Goal: Task Accomplishment & Management: Complete application form

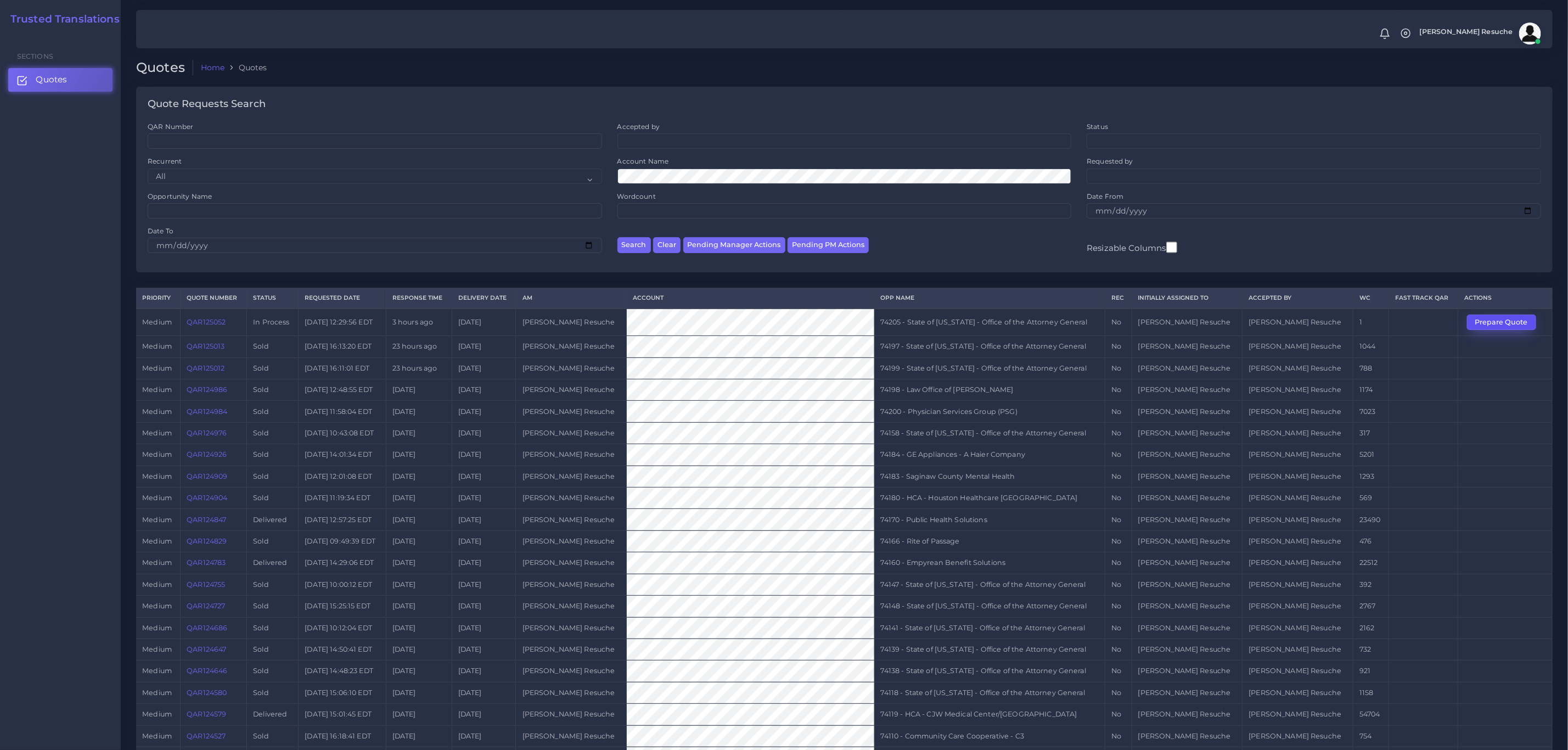
click at [1471, 321] on button "Prepare Quote" at bounding box center [1502, 322] width 69 height 15
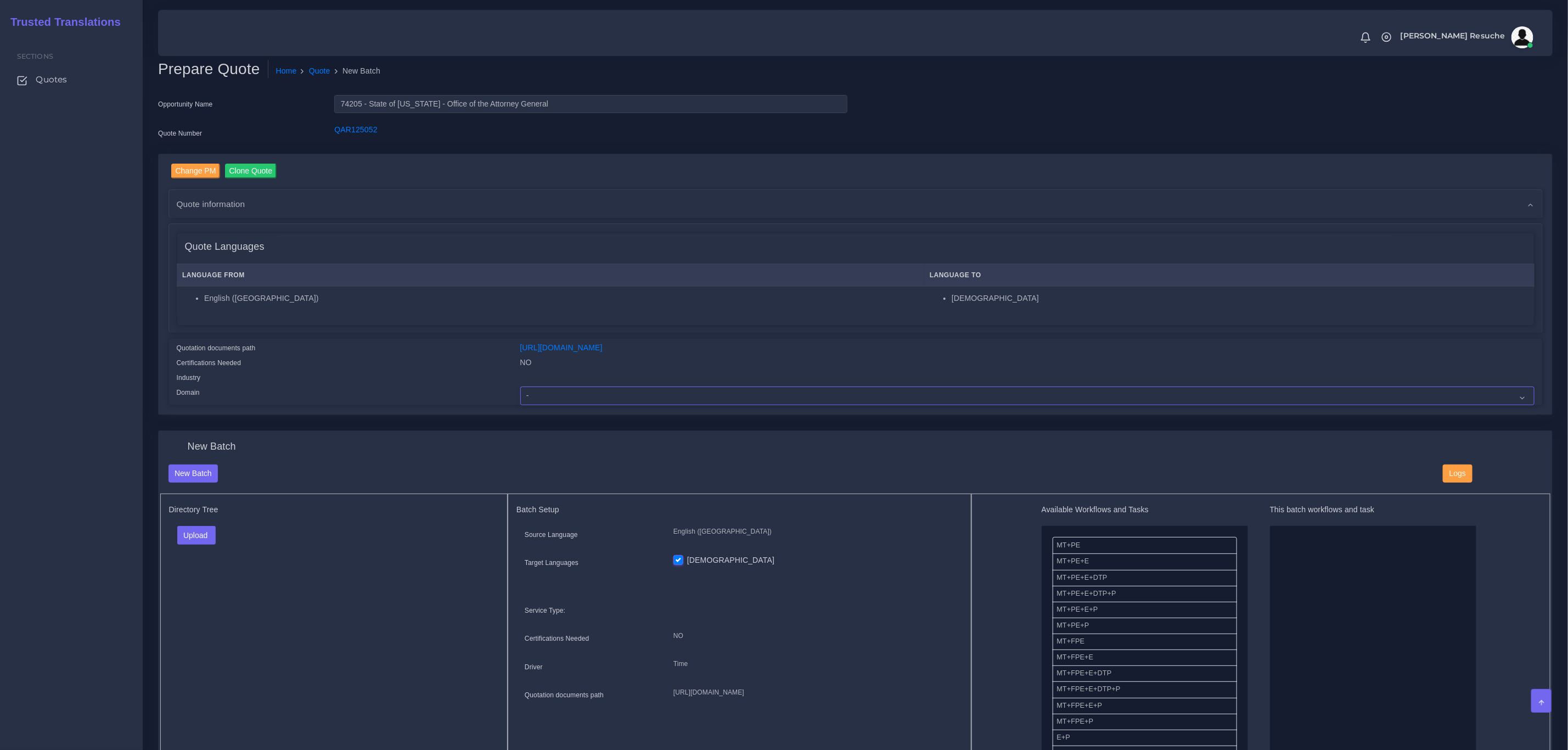
drag, startPoint x: 530, startPoint y: 393, endPoint x: 530, endPoint y: 388, distance: 5.0
click at [530, 393] on select "- Advertising and Media Agriculture, Forestry and Fishing Architecture, Buildin…" at bounding box center [1027, 396] width 1014 height 19
select select "Legal Services"
click at [520, 387] on select "- Advertising and Media Agriculture, Forestry and Fishing Architecture, Buildin…" at bounding box center [1027, 396] width 1014 height 19
click at [189, 533] on button "Upload" at bounding box center [197, 535] width 39 height 19
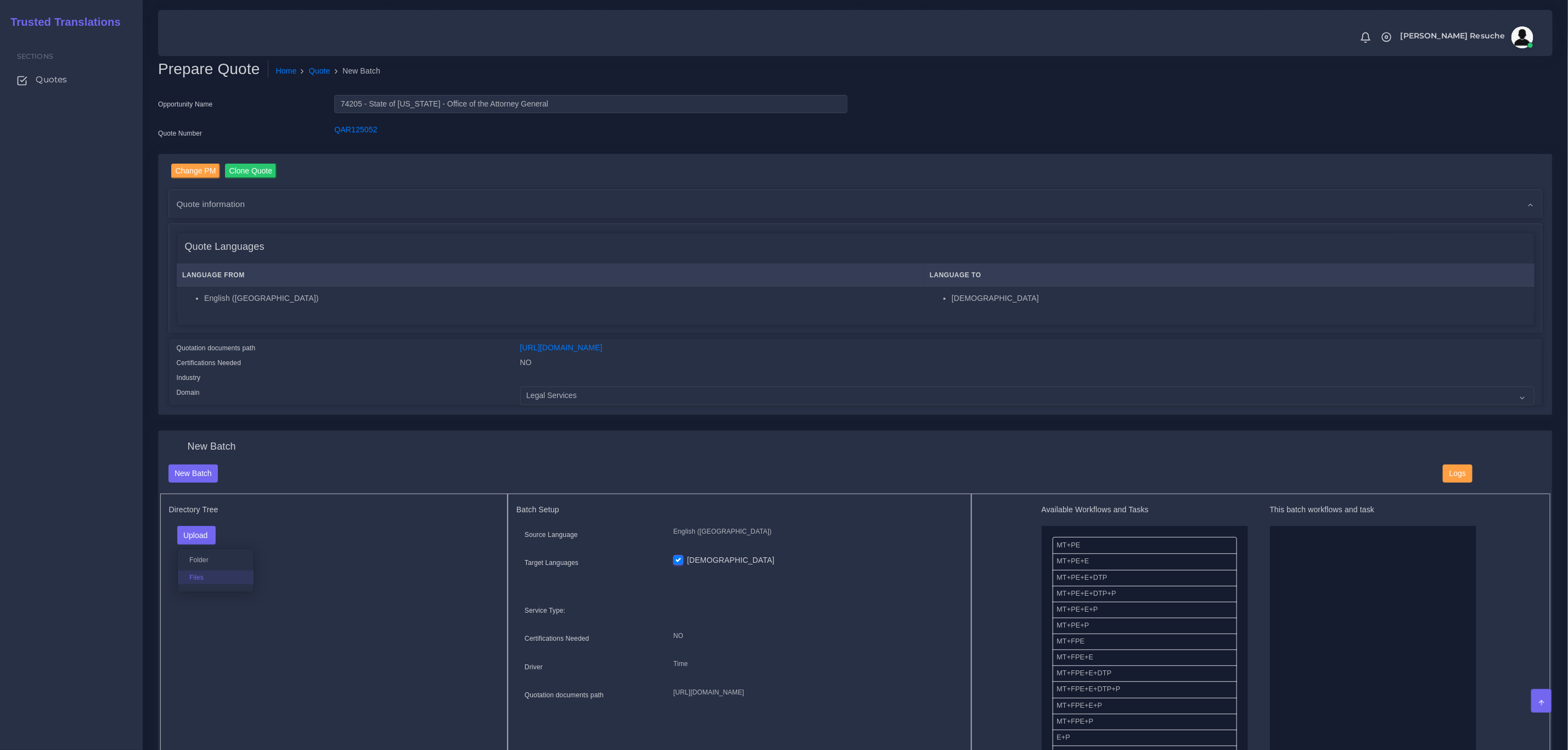
click at [205, 575] on label "Files" at bounding box center [215, 577] width 75 height 14
drag, startPoint x: 1103, startPoint y: 594, endPoint x: 1336, endPoint y: 578, distance: 233.5
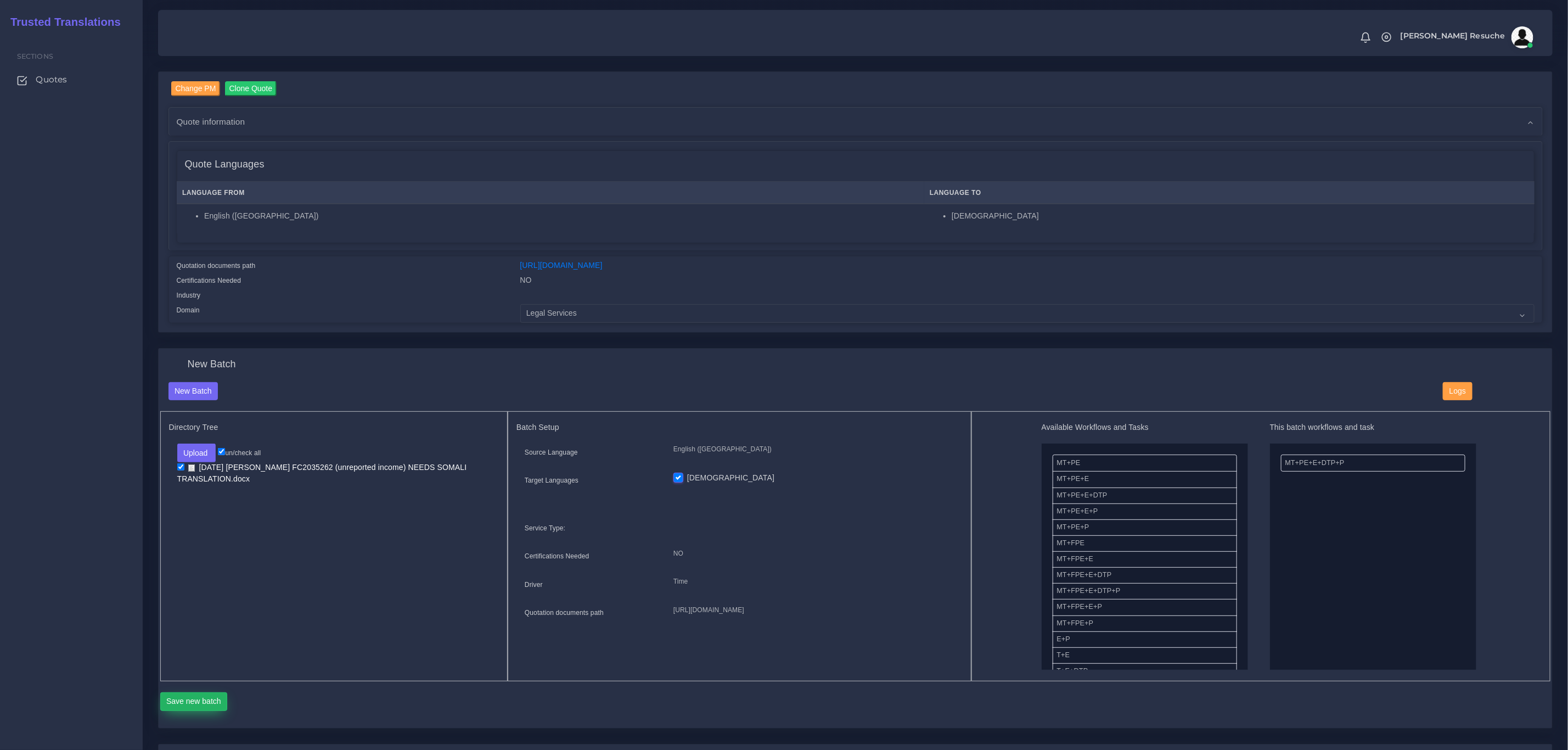
click at [193, 701] on button "Save new batch" at bounding box center [194, 701] width 68 height 19
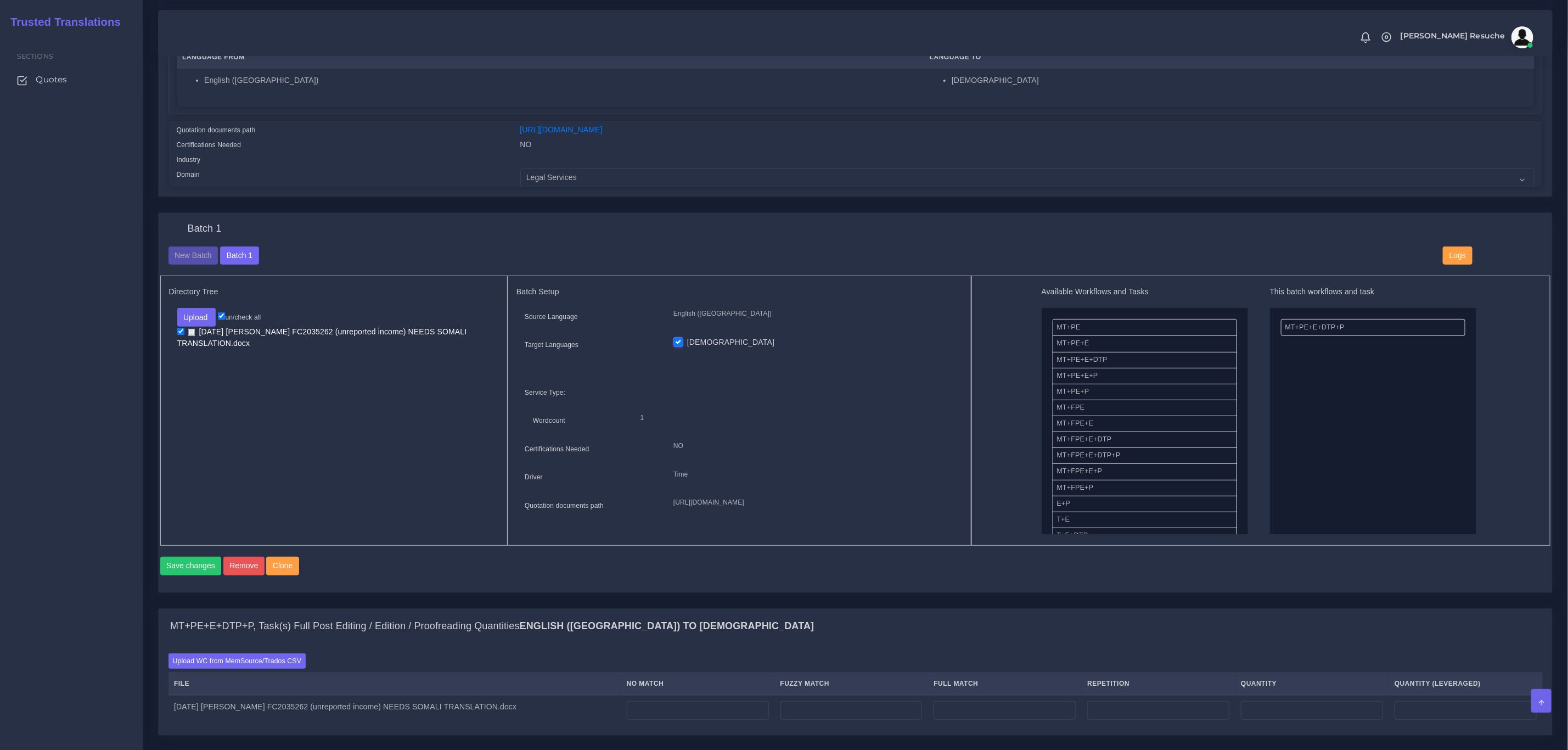
scroll to position [247, 0]
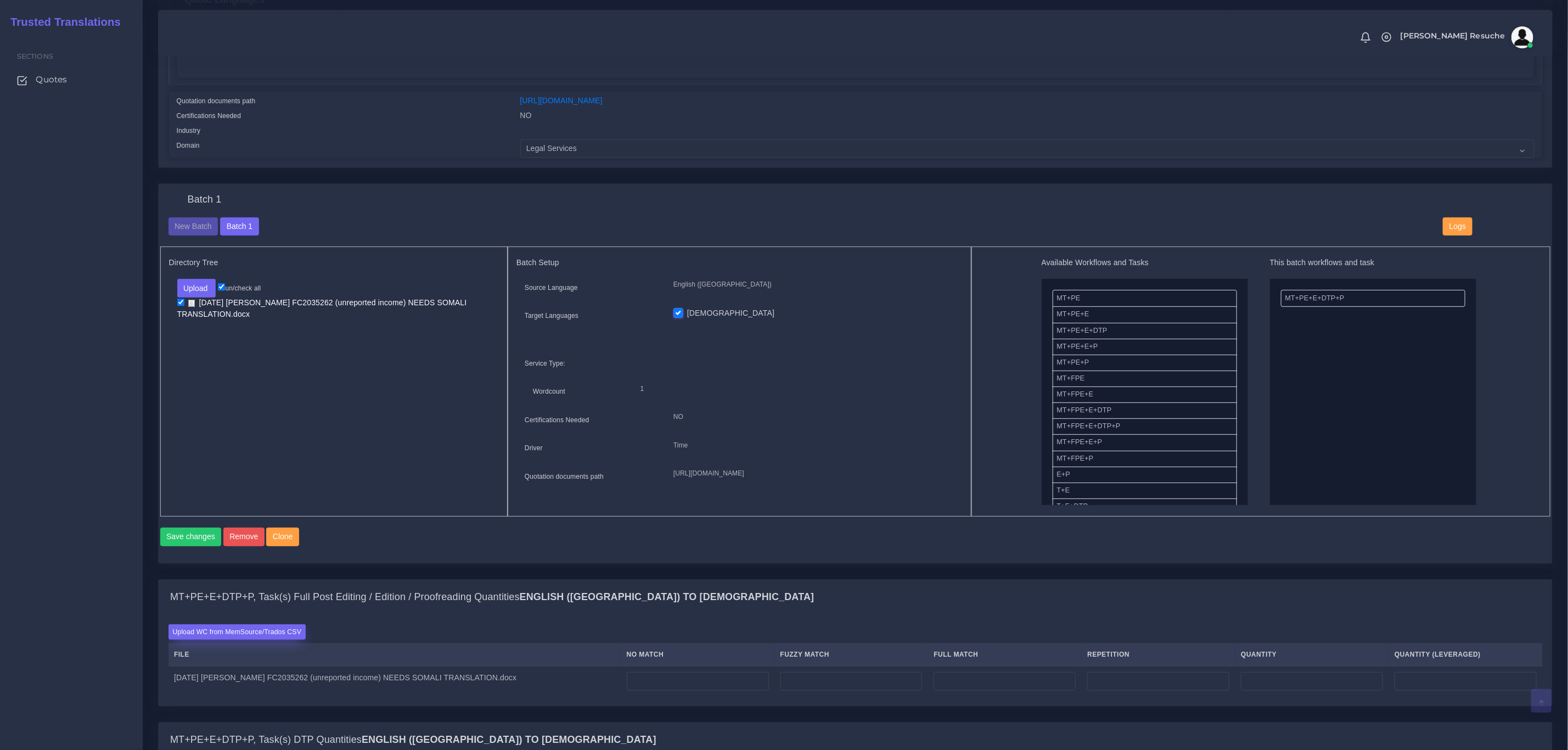
click at [231, 639] on label "Upload WC from MemSource/Trados CSV" at bounding box center [237, 631] width 138 height 15
click at [0, 0] on input "Upload WC from MemSource/Trados CSV" at bounding box center [0, 0] width 0 height 0
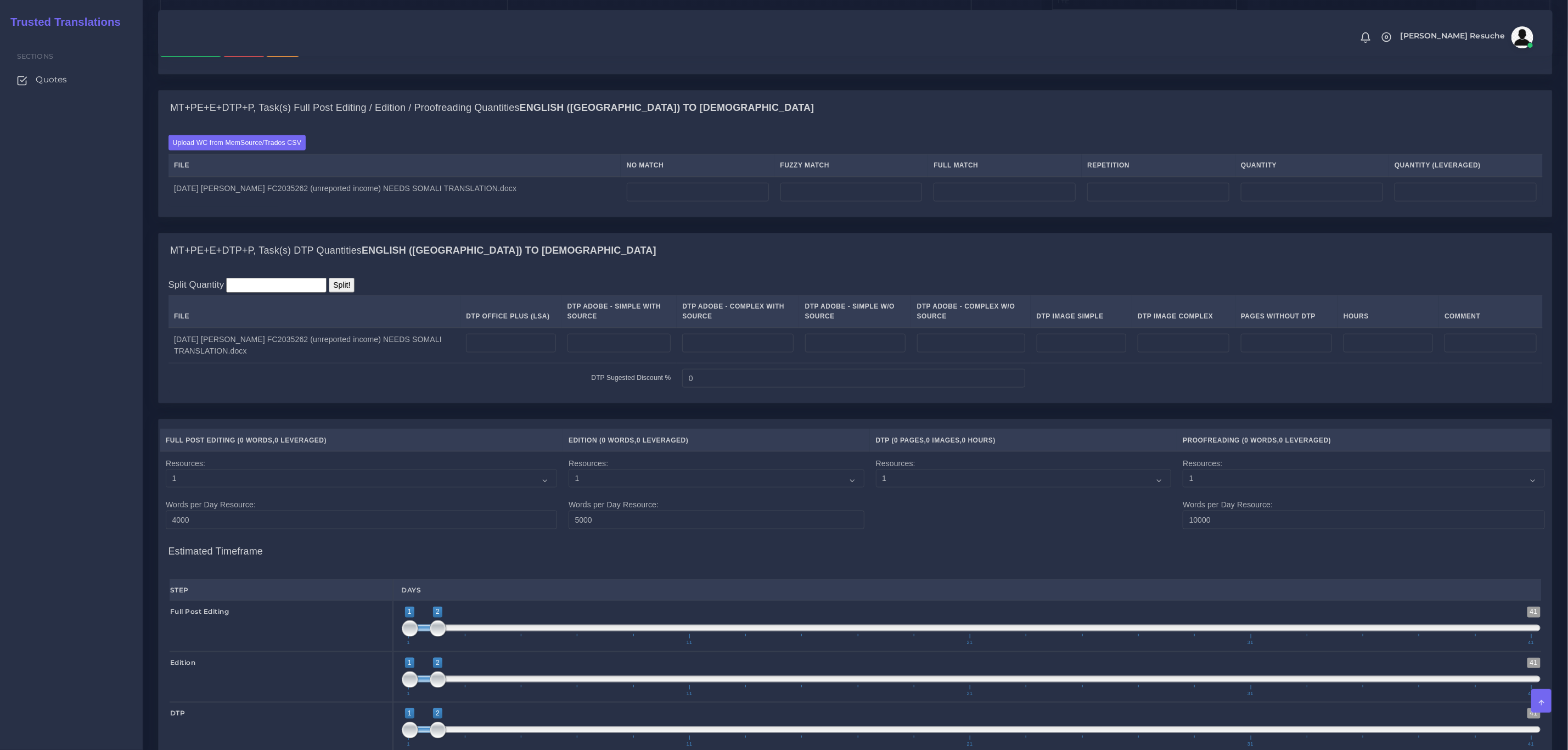
scroll to position [741, 0]
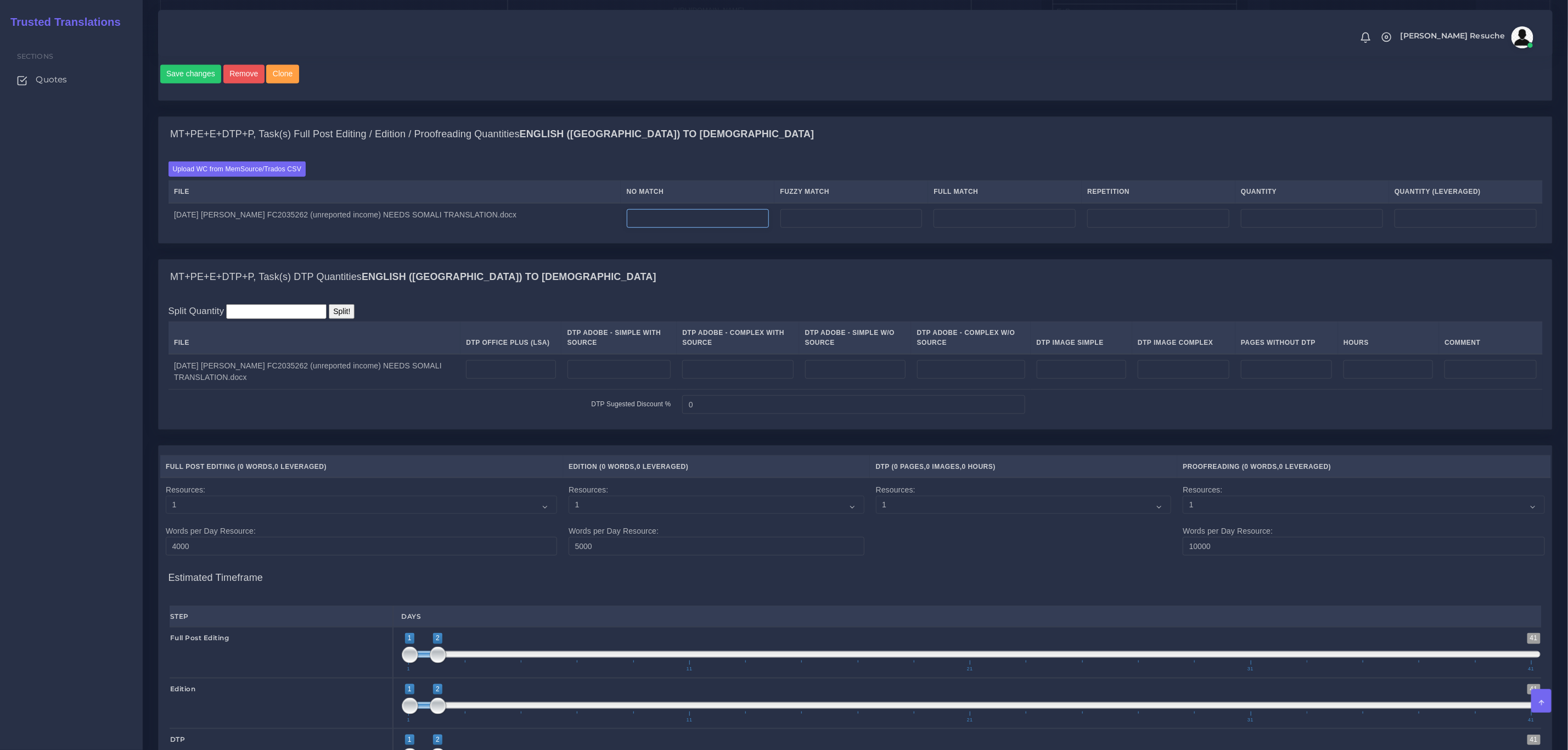
click at [700, 228] on input "number" at bounding box center [698, 219] width 142 height 19
type input "988"
click at [1161, 228] on input "number" at bounding box center [1158, 219] width 142 height 19
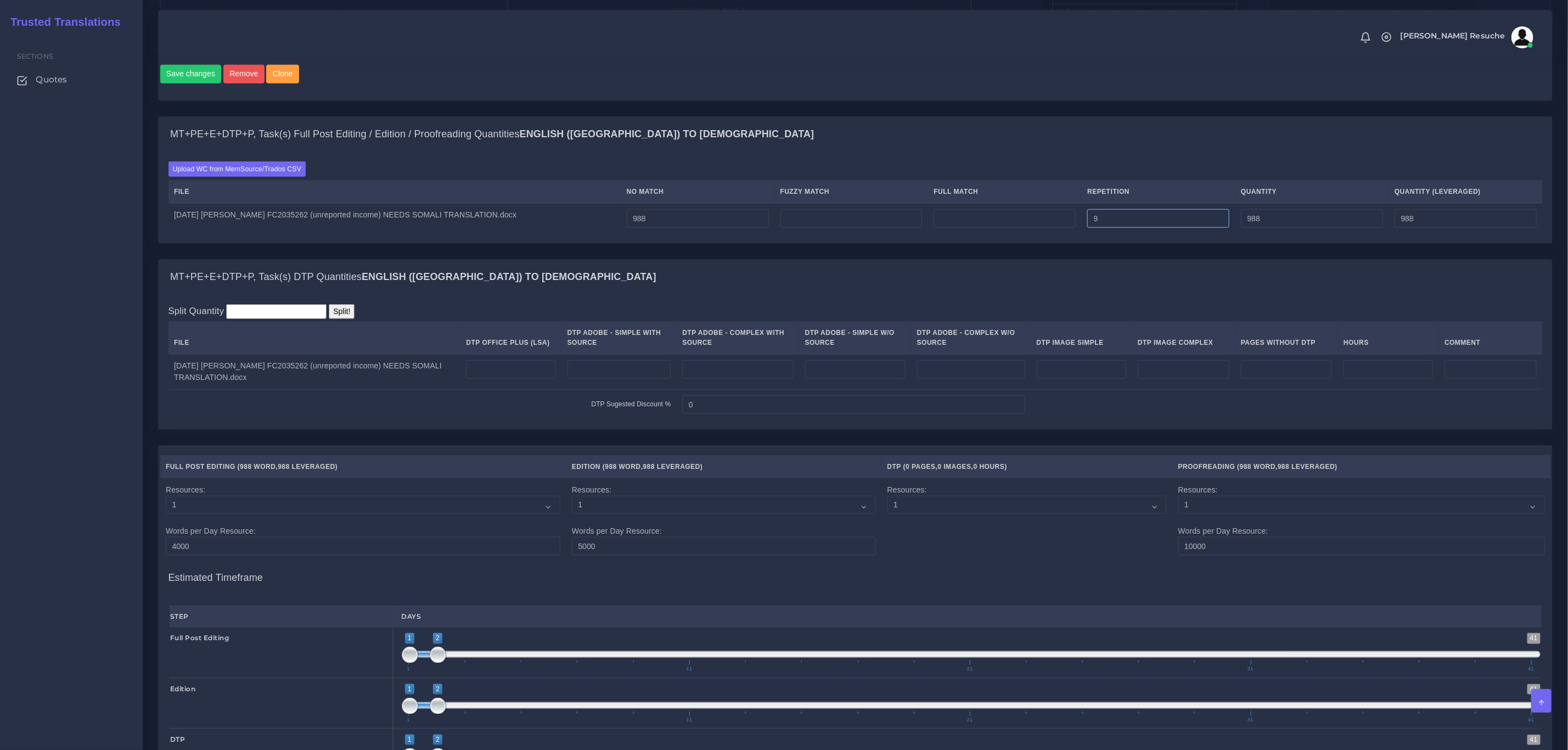
type input "9"
type input "997"
type input "990"
click at [1214, 152] on div "MT+PE+E+DTP+P, Task(s) Full Post Editing / Edition / Proofreading Quantities En…" at bounding box center [855, 135] width 1393 height 35
click at [834, 228] on input "number" at bounding box center [852, 219] width 142 height 19
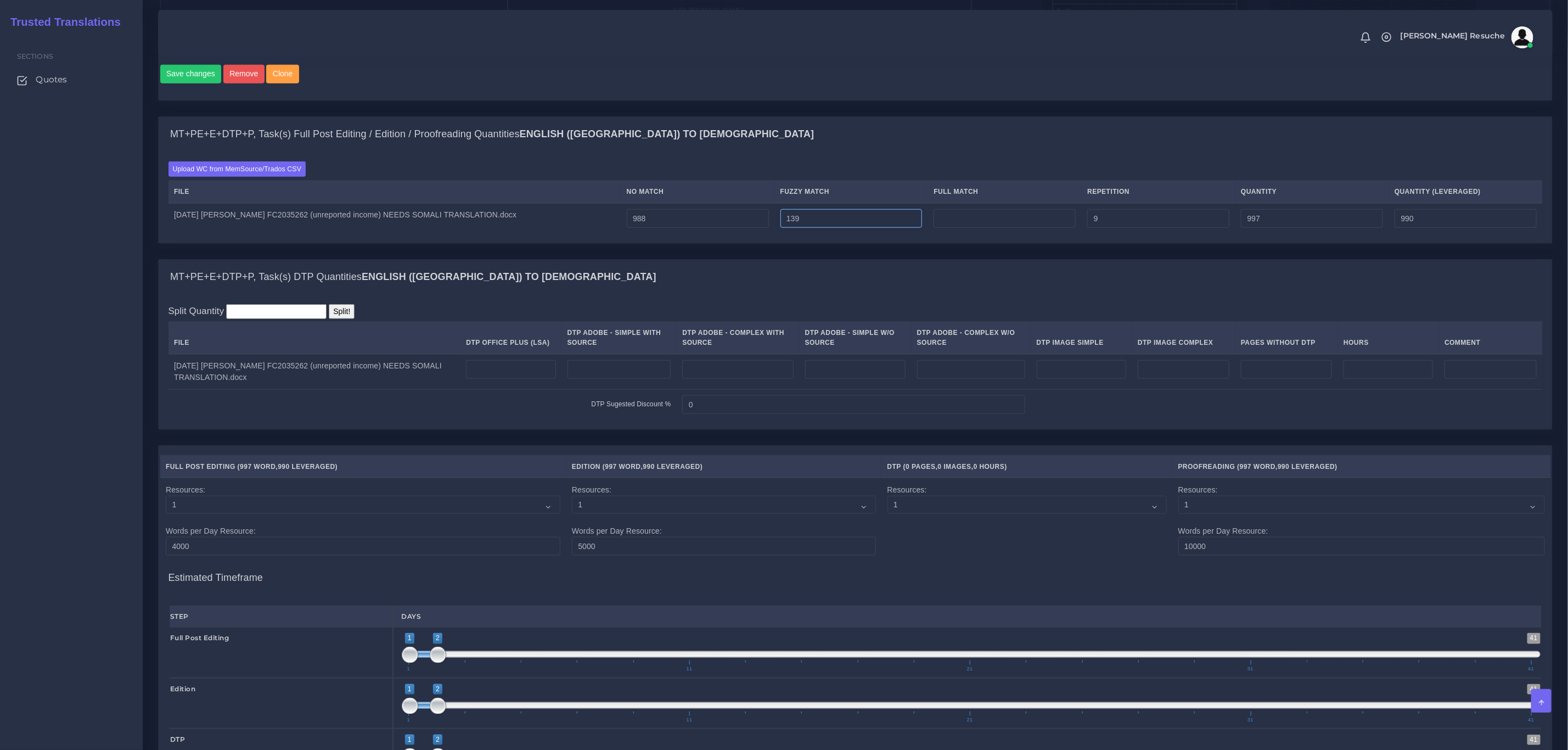
type input "139"
type input "1136"
type input "1059"
click at [923, 149] on div "MT+PE+E+DTP+P, Task(s) Full Post Editing / Edition / Proofreading Quantities En…" at bounding box center [855, 135] width 1393 height 35
click at [1006, 228] on input "number" at bounding box center [1005, 219] width 142 height 19
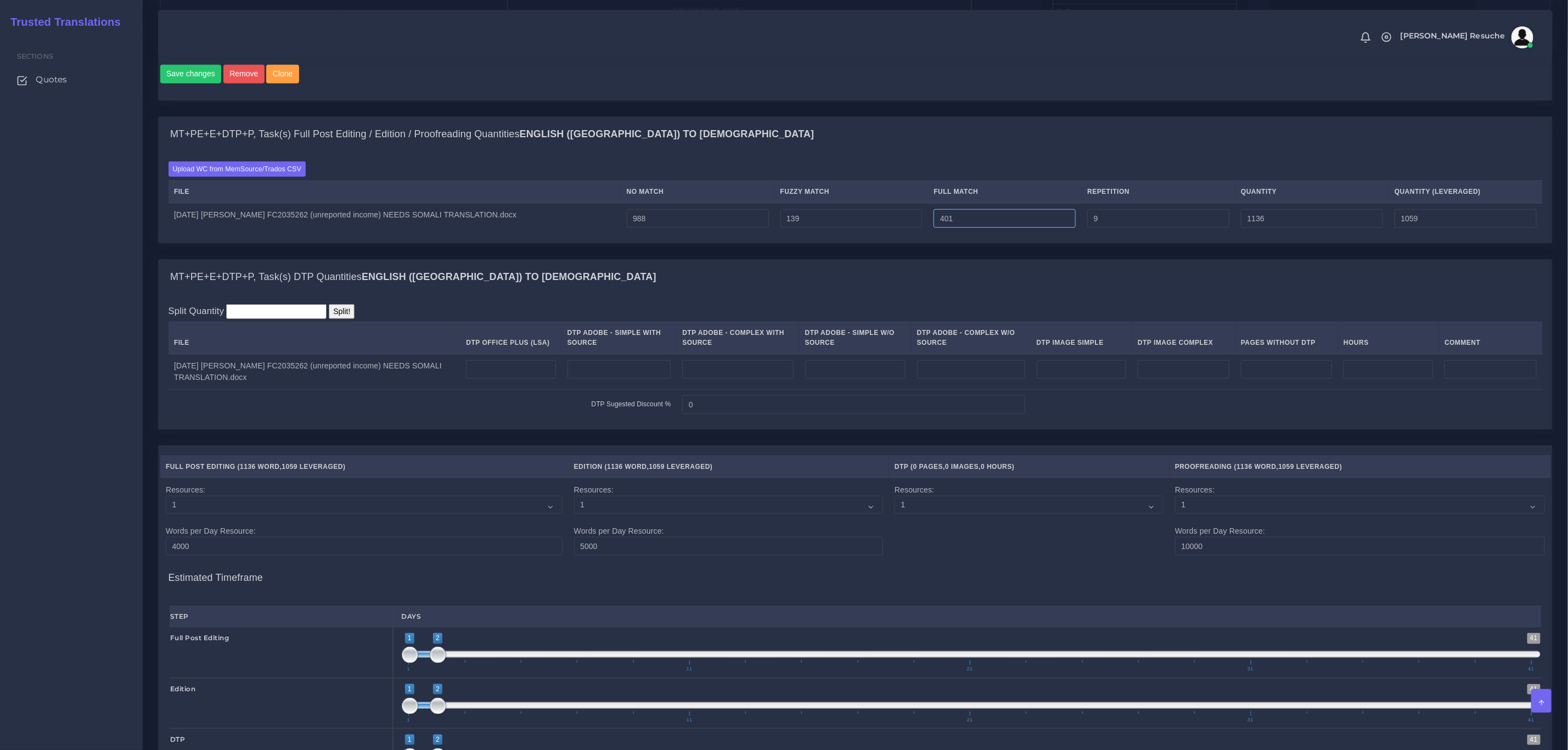
type input "401"
type input "1537"
type input "1160"
click at [975, 285] on div "MT+PE+E+DTP+P, Task(s) DTP Quantities English (US) TO Somali" at bounding box center [855, 277] width 1393 height 35
click at [437, 388] on td "2025-08-29 HOO Abdirahman, Siyad FC2035262 (unreported income) NEEDS SOMALI TRA…" at bounding box center [315, 372] width 292 height 36
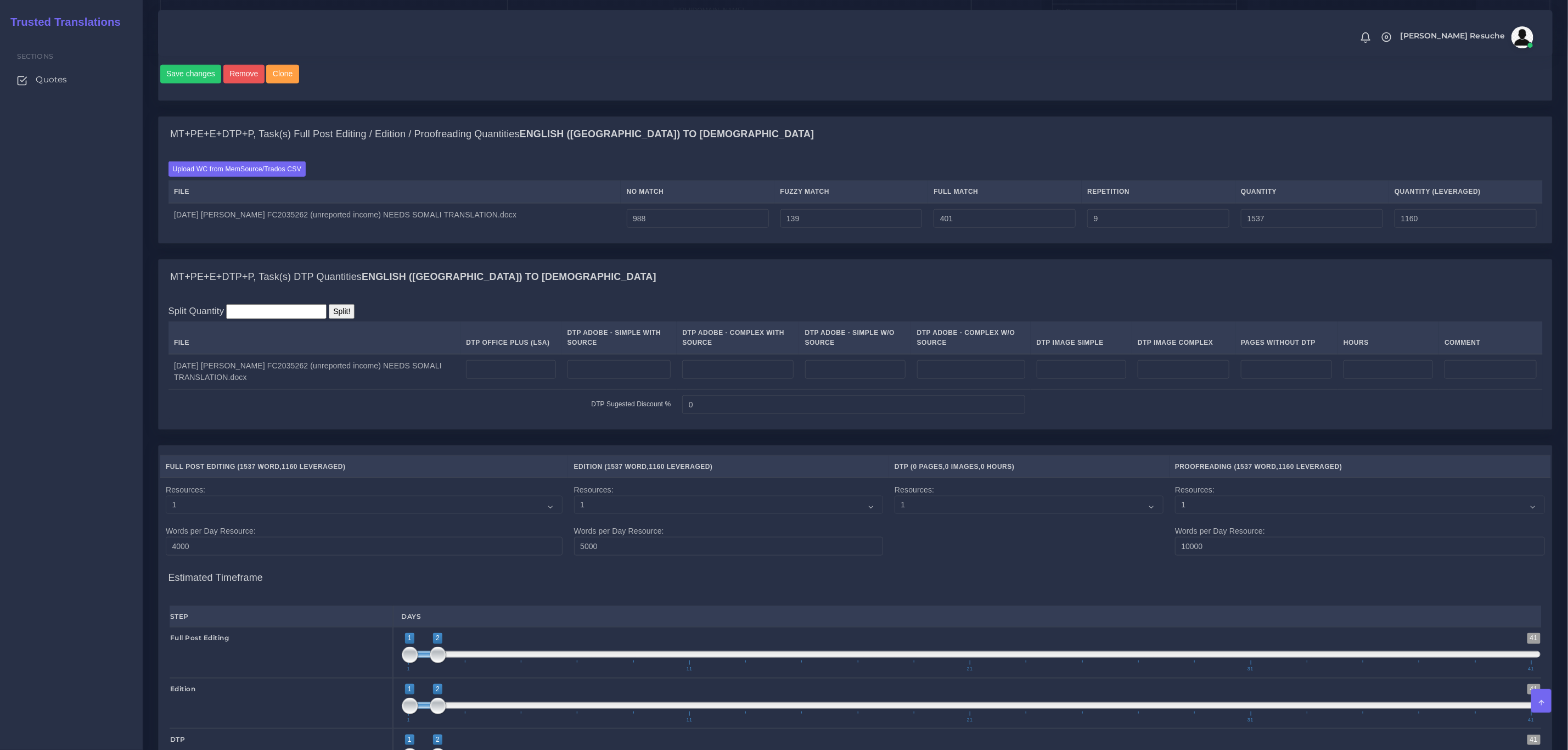
click at [551, 371] on td at bounding box center [511, 372] width 101 height 36
click at [545, 379] on input "number" at bounding box center [510, 369] width 89 height 19
type input "5"
click at [595, 276] on div "MT+PE+E+DTP+P, Task(s) DTP Quantities English (US) TO Somali" at bounding box center [855, 277] width 1393 height 35
click at [827, 228] on input "139" at bounding box center [852, 219] width 142 height 19
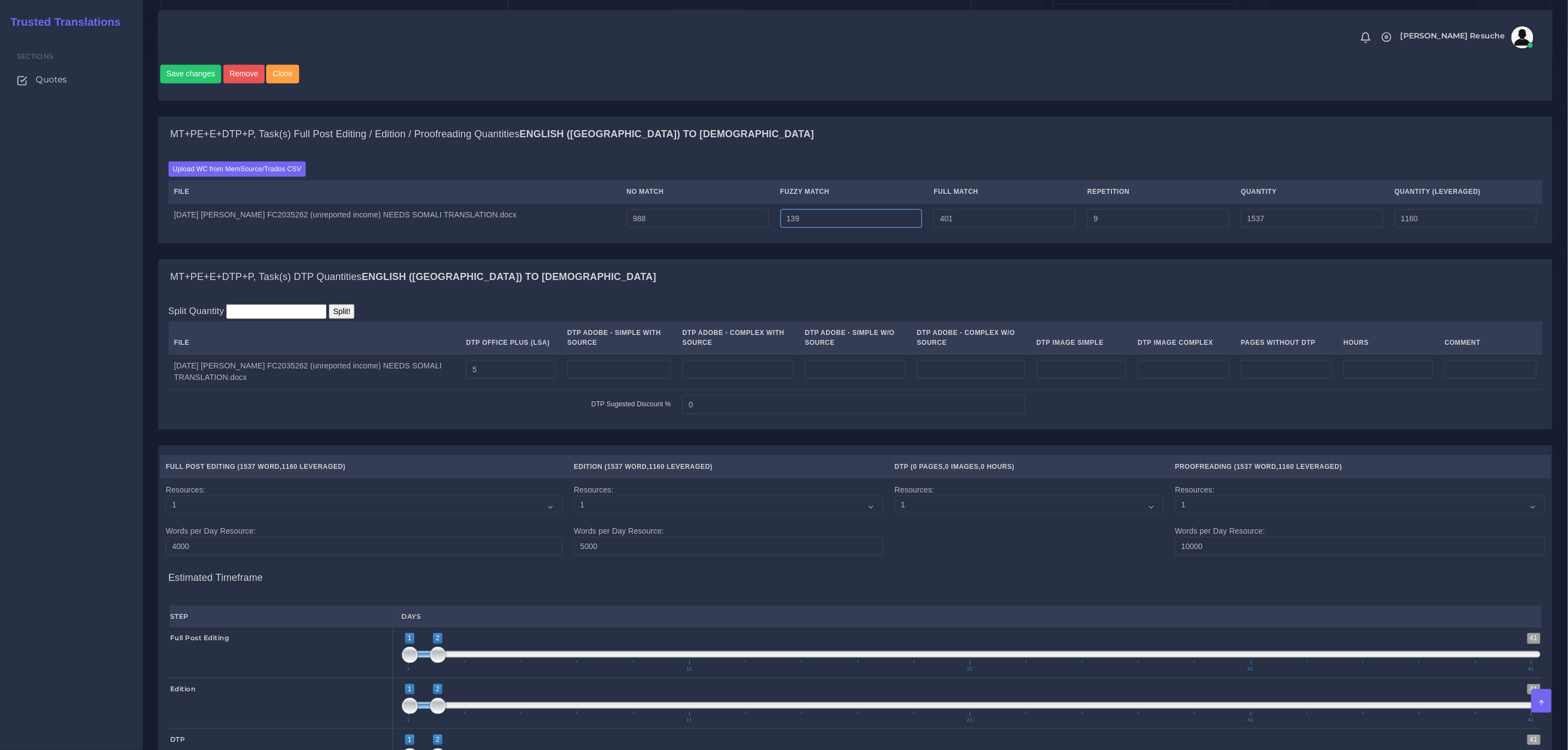
click at [825, 228] on input "139" at bounding box center [852, 219] width 142 height 19
type input "129"
type input "1527"
type input "1155"
click at [758, 326] on div "Split Quantity Split! File DTP Office Plus (LSA) DTP Adobe - Simple With Source…" at bounding box center [856, 362] width 1374 height 116
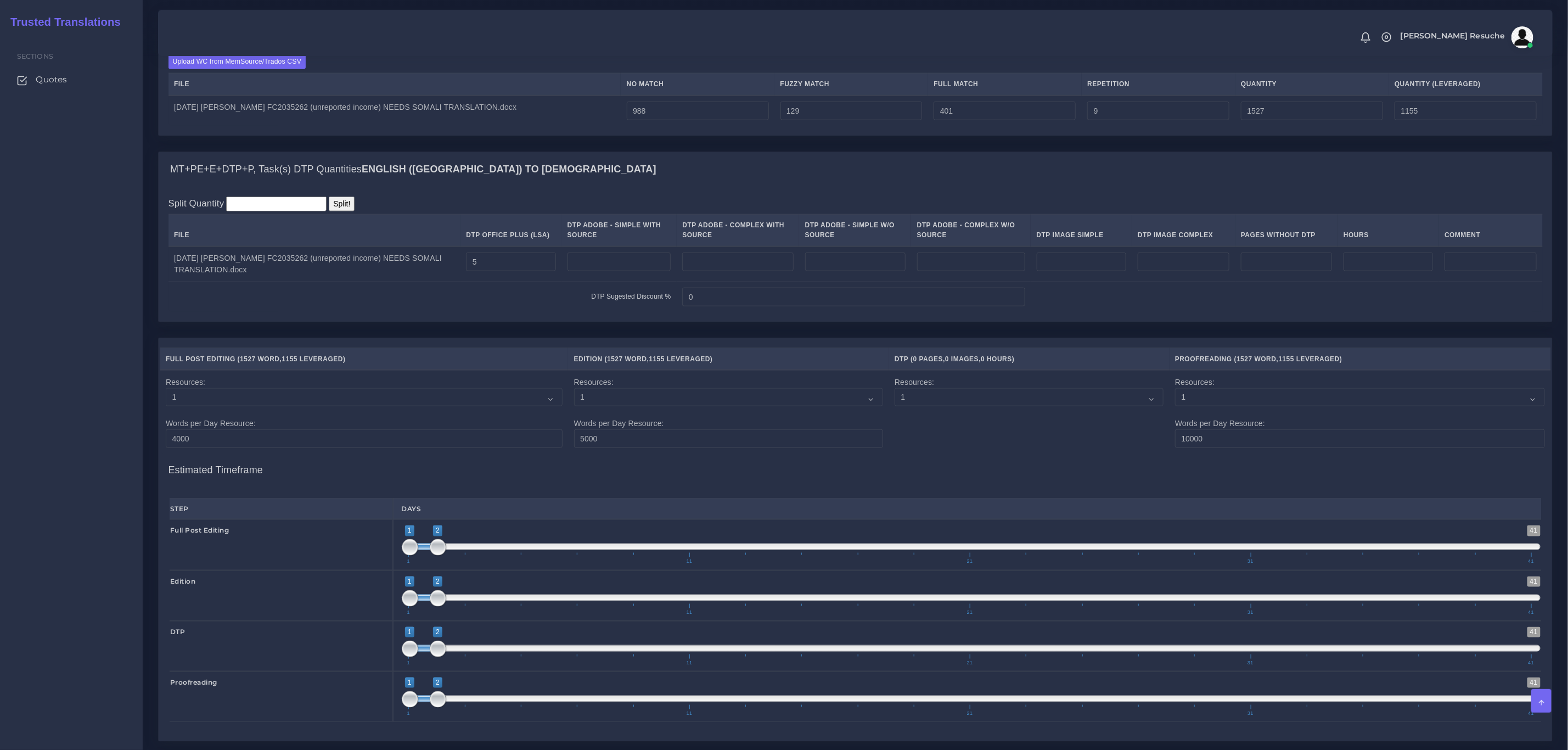
scroll to position [1120, 0]
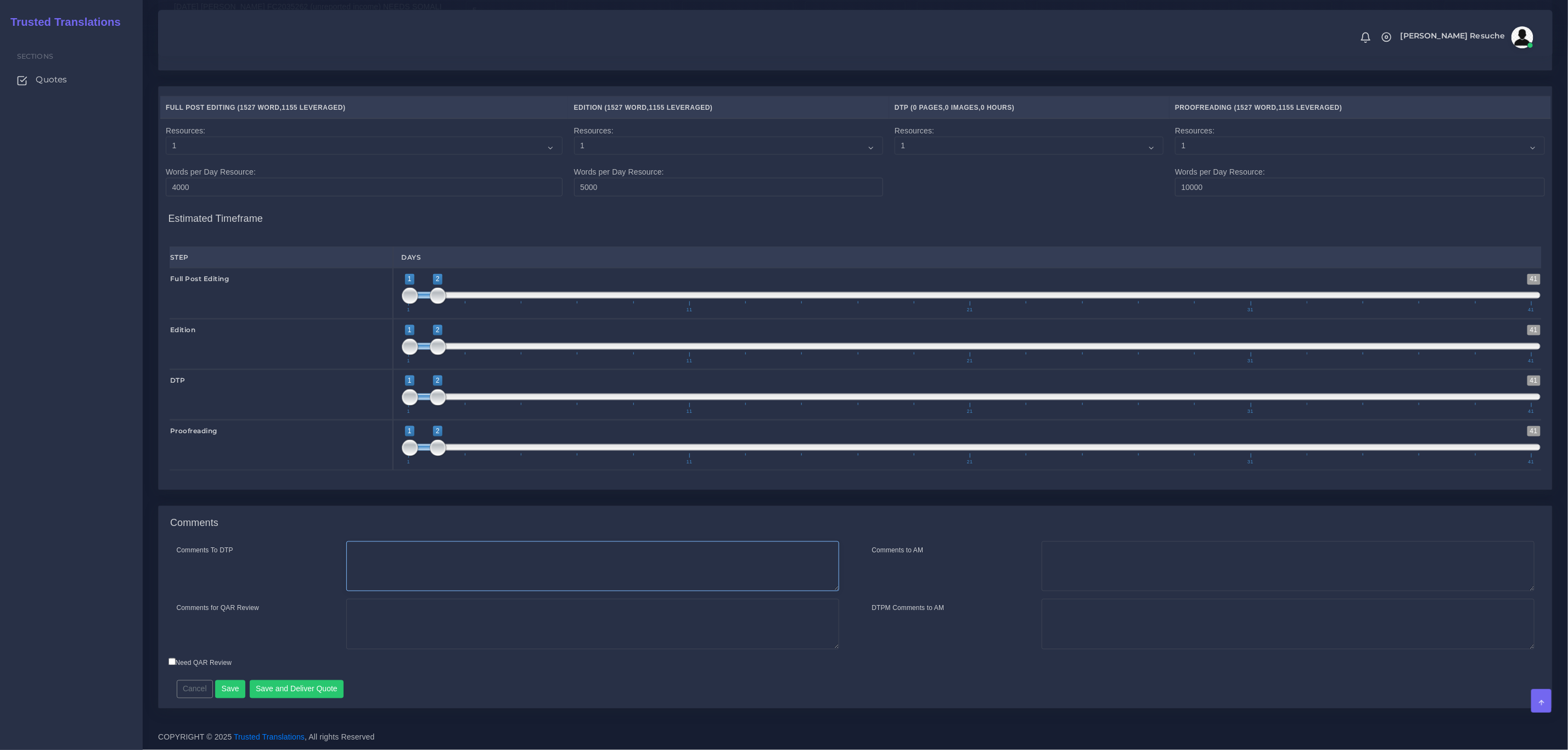
click at [532, 542] on textarea "Comments To DTP" at bounding box center [593, 566] width 493 height 51
type textarea "DTP in word"
type textarea "PEEP+DTP"
click at [313, 685] on button "Save and Deliver Quote" at bounding box center [296, 689] width 94 height 19
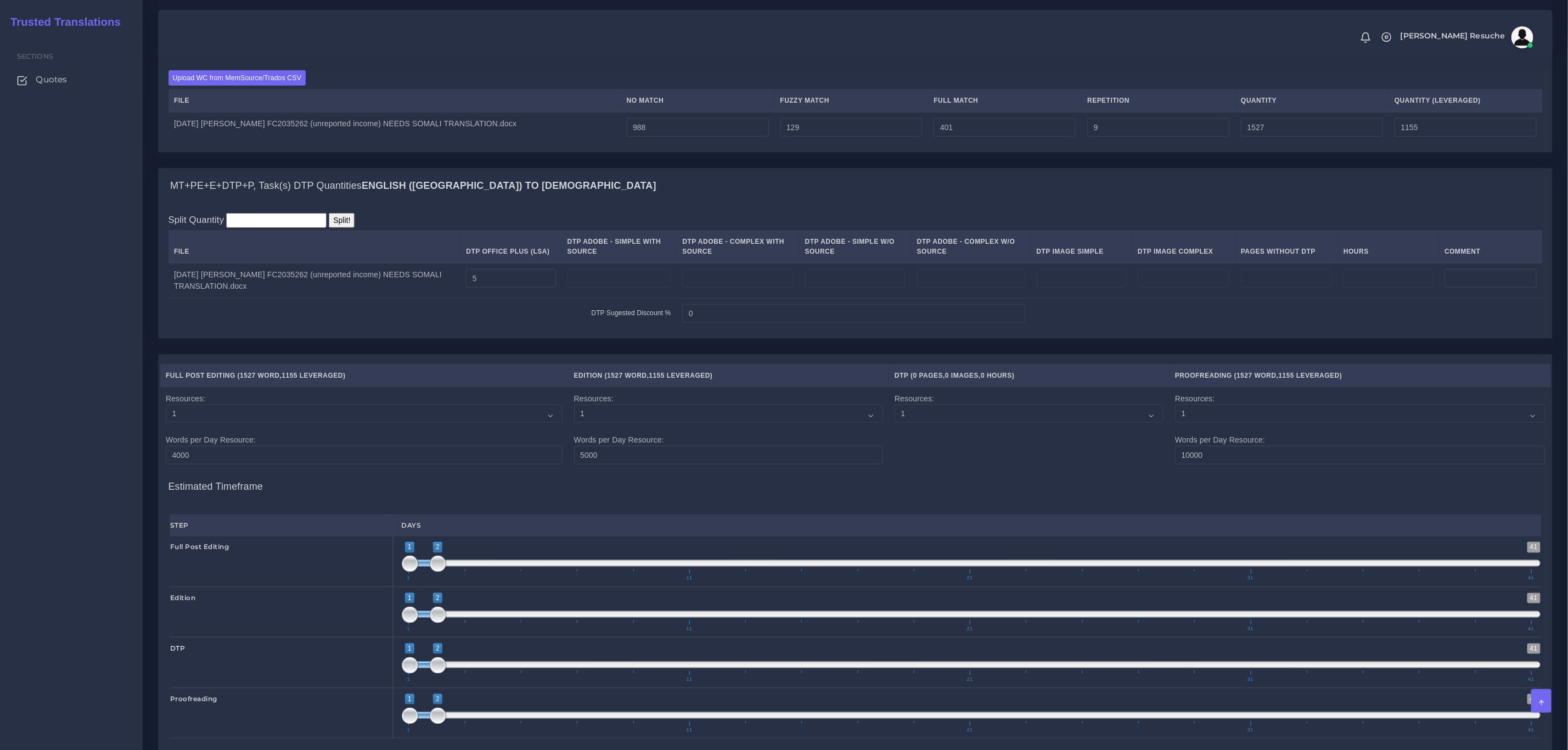
scroll to position [791, 0]
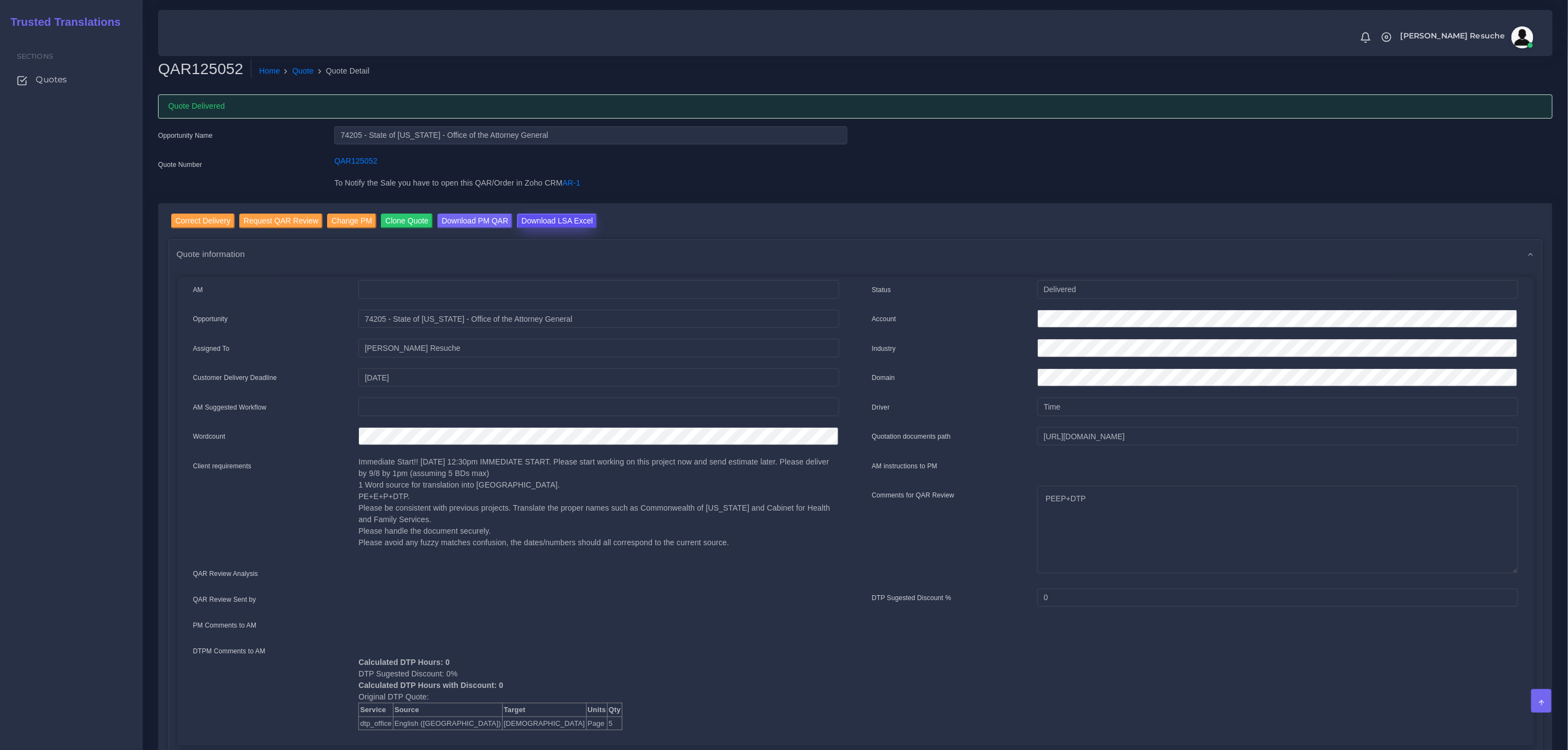
click at [544, 219] on input "Download LSA Excel" at bounding box center [557, 221] width 80 height 15
click at [388, 380] on input "30-08-2025" at bounding box center [598, 377] width 480 height 19
click at [297, 75] on link "Quote" at bounding box center [303, 71] width 21 height 12
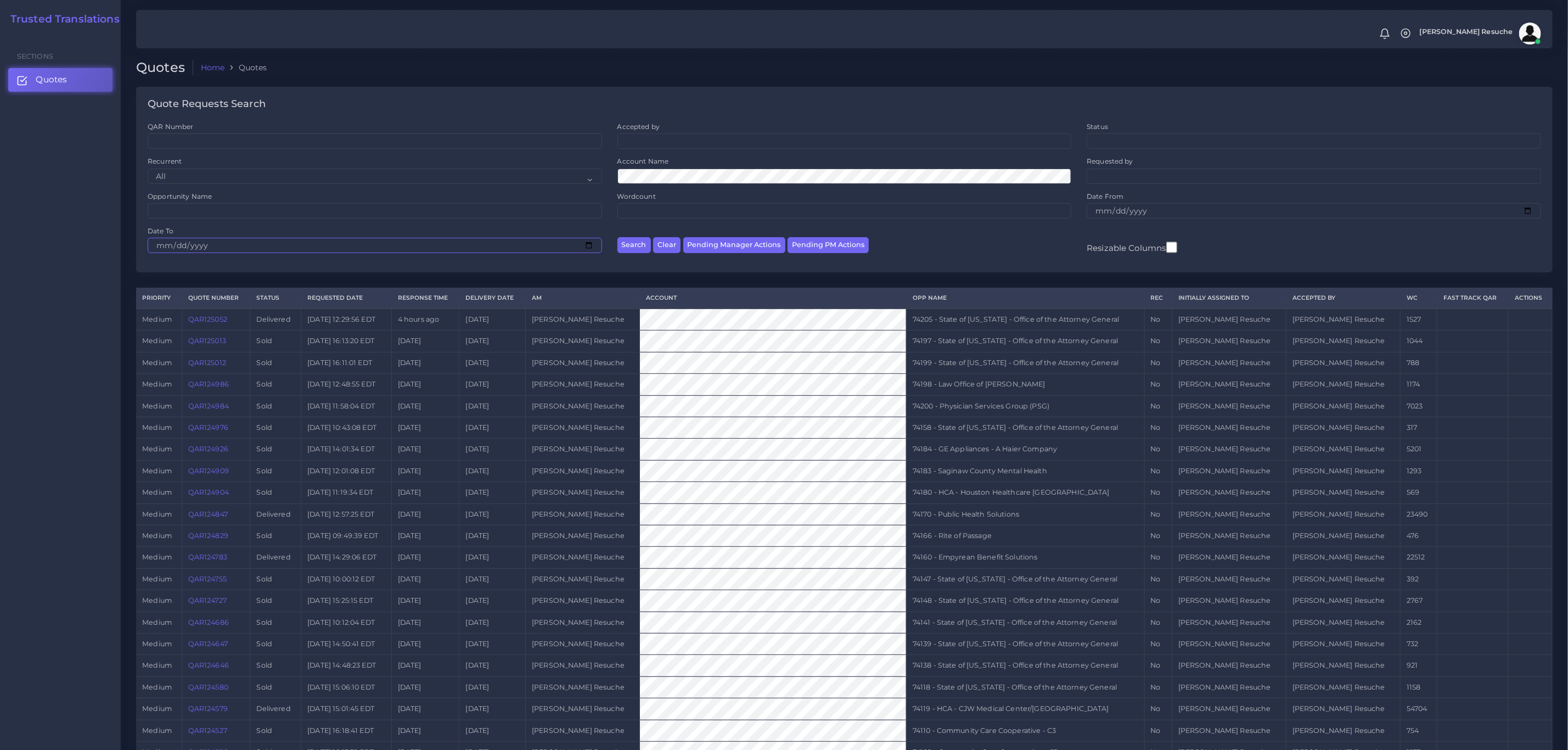
click at [395, 244] on input "Date To" at bounding box center [375, 245] width 455 height 15
